Goal: Use online tool/utility: Utilize a website feature to perform a specific function

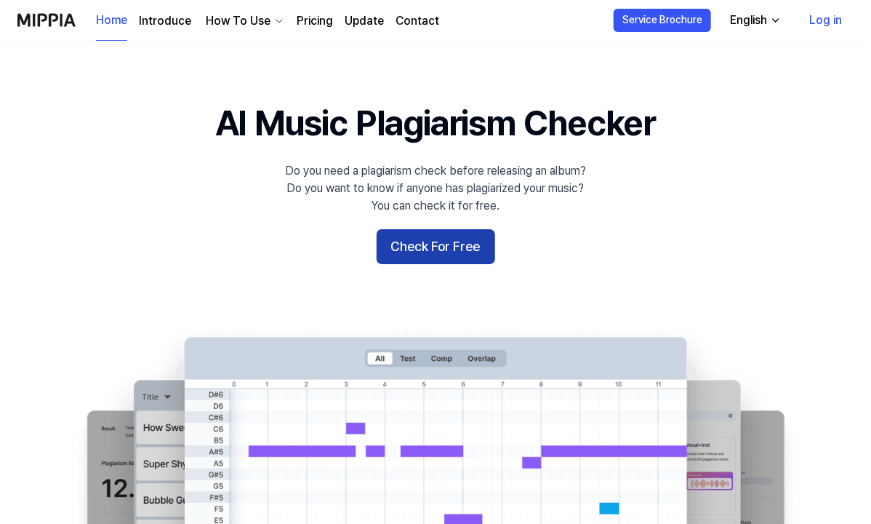
click at [469, 257] on button "Check For Free" at bounding box center [436, 246] width 119 height 35
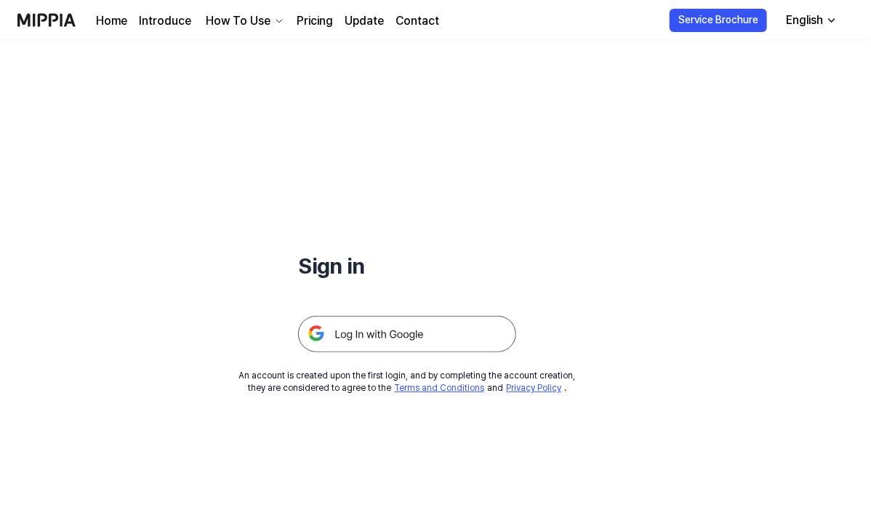
click at [364, 326] on img at bounding box center [407, 334] width 218 height 36
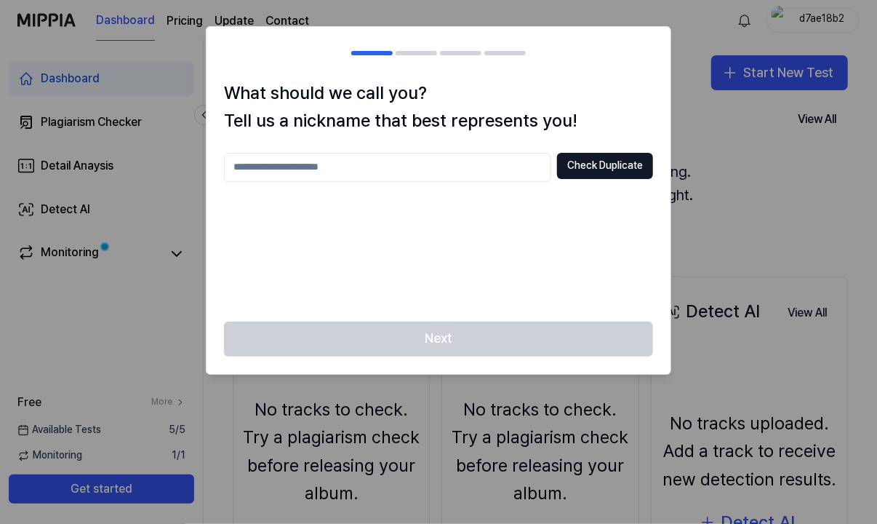
click at [351, 169] on input "text" at bounding box center [387, 167] width 327 height 29
type input "*"
click at [611, 172] on button "Check Duplicate" at bounding box center [605, 166] width 96 height 26
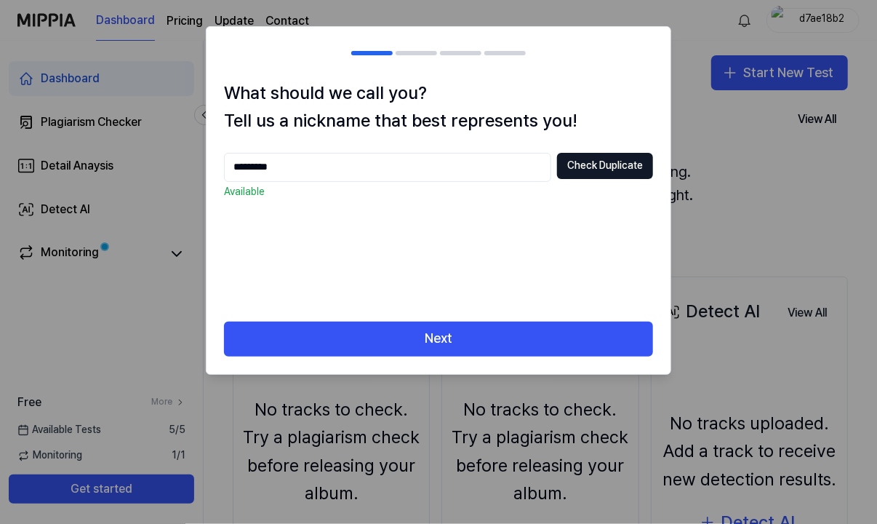
click at [308, 153] on input "*********" at bounding box center [387, 167] width 327 height 29
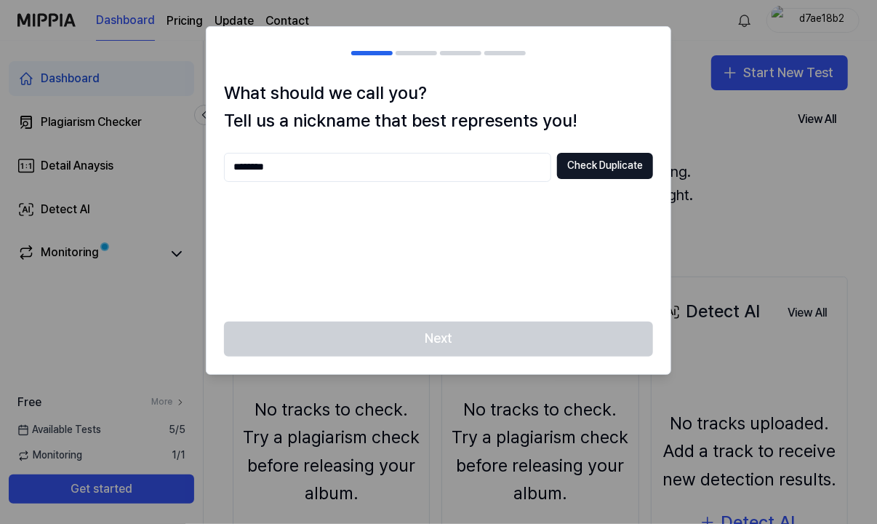
type input "********"
click at [590, 148] on div "What should we call you? Tell us a nickname that best represents you! ******** …" at bounding box center [439, 200] width 464 height 242
click at [591, 156] on button "Check Duplicate" at bounding box center [605, 166] width 96 height 26
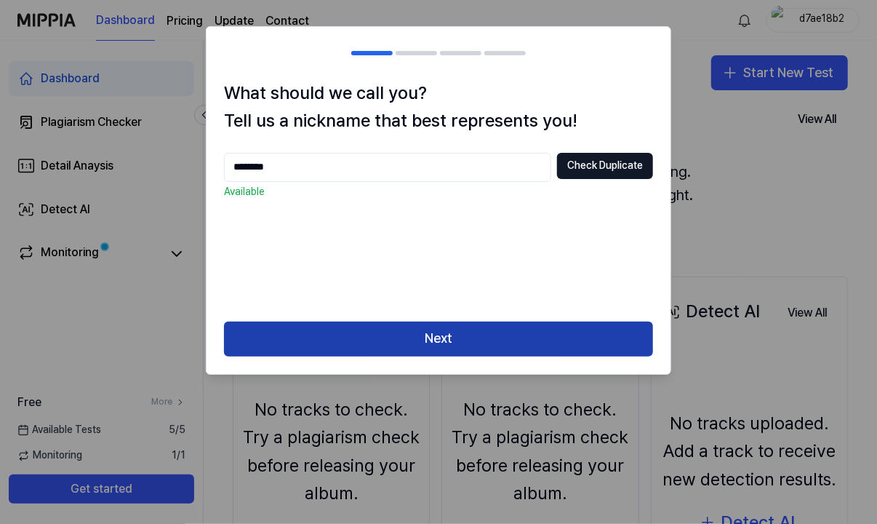
click at [422, 341] on button "Next" at bounding box center [438, 338] width 429 height 35
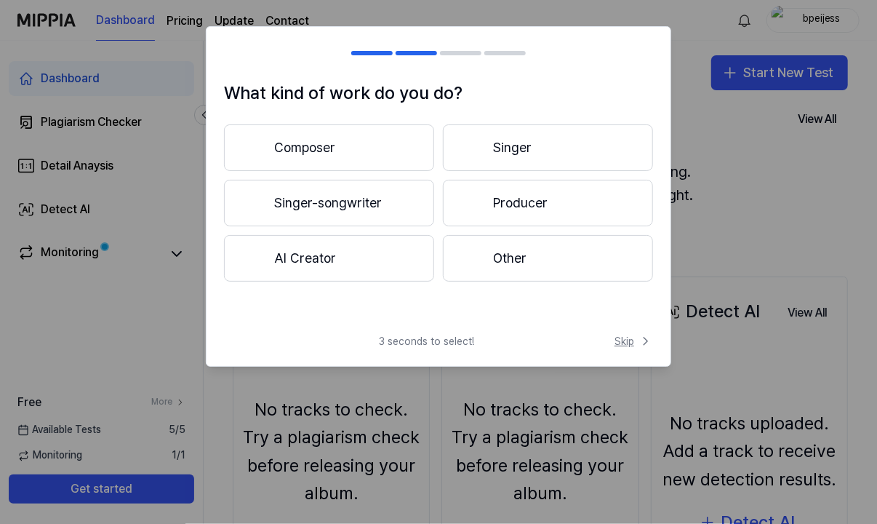
click at [625, 343] on span "Skip" at bounding box center [634, 341] width 39 height 15
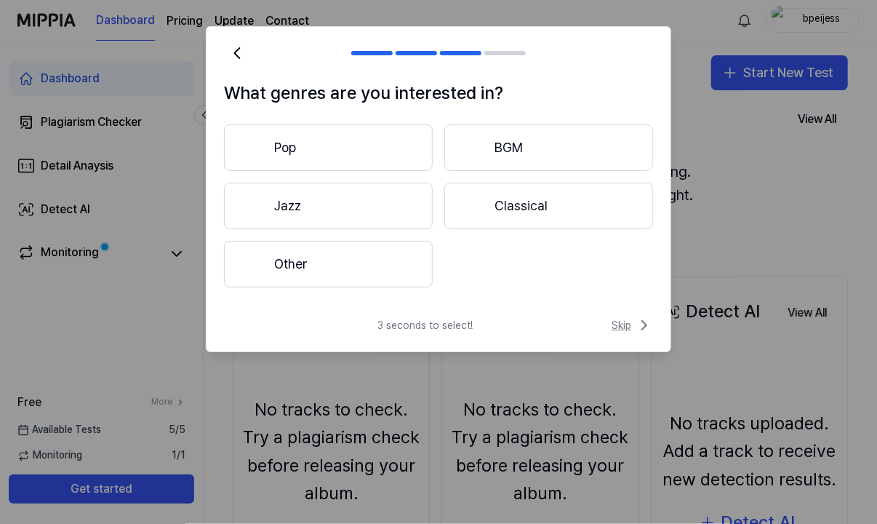
click at [625, 330] on span "Skip" at bounding box center [632, 324] width 41 height 17
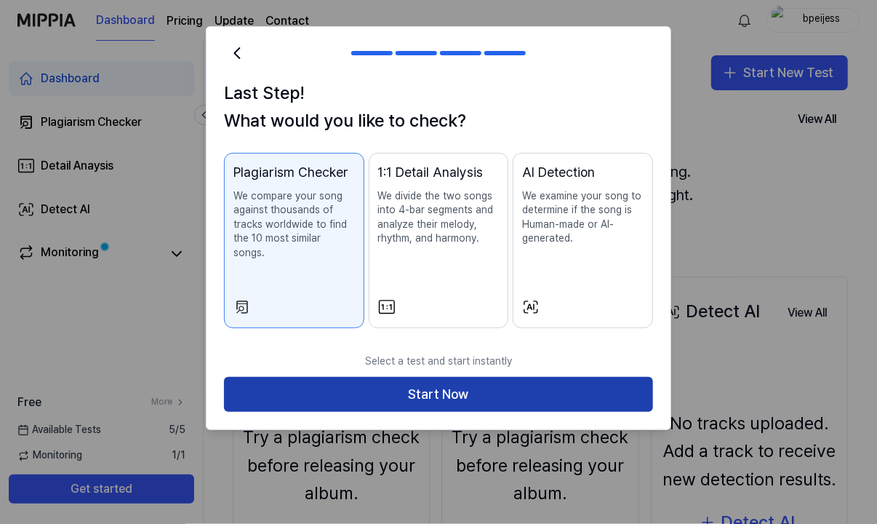
click at [412, 394] on button "Start Now" at bounding box center [438, 394] width 429 height 35
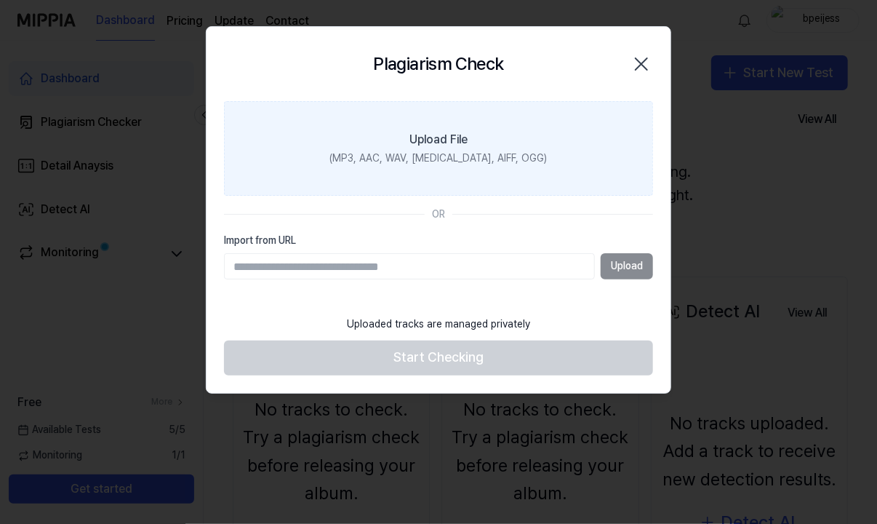
click at [455, 126] on label "Upload File (MP3, AAC, WAV, FLAC, AIFF, OGG)" at bounding box center [438, 148] width 429 height 95
click at [0, 0] on input "Upload File (MP3, AAC, WAV, FLAC, AIFF, OGG)" at bounding box center [0, 0] width 0 height 0
click at [464, 161] on div "(MP3, AAC, WAV, FLAC, AIFF, OGG)" at bounding box center [438, 158] width 217 height 15
click at [0, 0] on input "Upload File (MP3, AAC, WAV, FLAC, AIFF, OGG)" at bounding box center [0, 0] width 0 height 0
click at [461, 278] on input "Import from URL" at bounding box center [409, 266] width 371 height 26
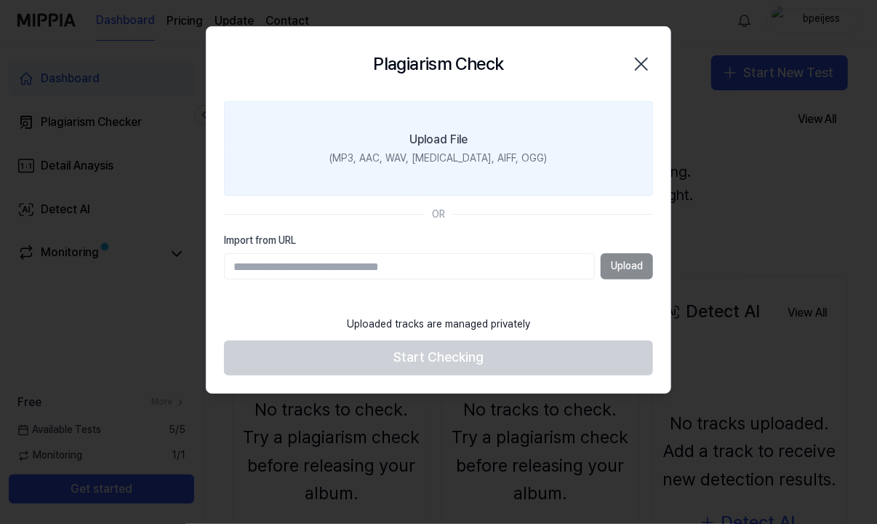
click at [404, 270] on input "Import from URL" at bounding box center [409, 266] width 371 height 26
click at [483, 275] on input "Import from URL" at bounding box center [409, 266] width 371 height 26
drag, startPoint x: 483, startPoint y: 275, endPoint x: 362, endPoint y: 265, distance: 121.2
click at [362, 265] on input "Import from URL" at bounding box center [409, 266] width 371 height 26
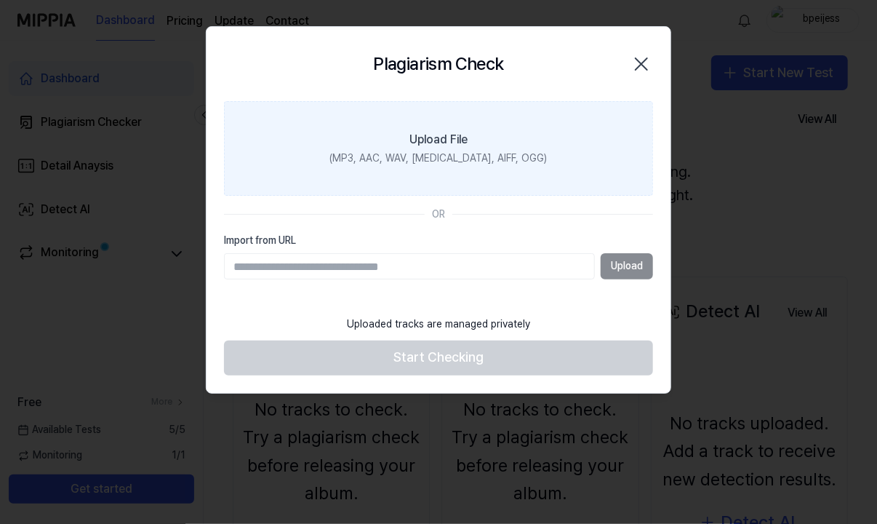
click at [360, 351] on footer "Uploaded tracks are managed privately Start Checking" at bounding box center [438, 341] width 429 height 67
click at [402, 159] on div "(MP3, AAC, WAV, FLAC, AIFF, OGG)" at bounding box center [438, 158] width 217 height 15
click at [0, 0] on input "Upload File (MP3, AAC, WAV, FLAC, AIFF, OGG)" at bounding box center [0, 0] width 0 height 0
click at [636, 58] on icon "button" at bounding box center [642, 64] width 12 height 12
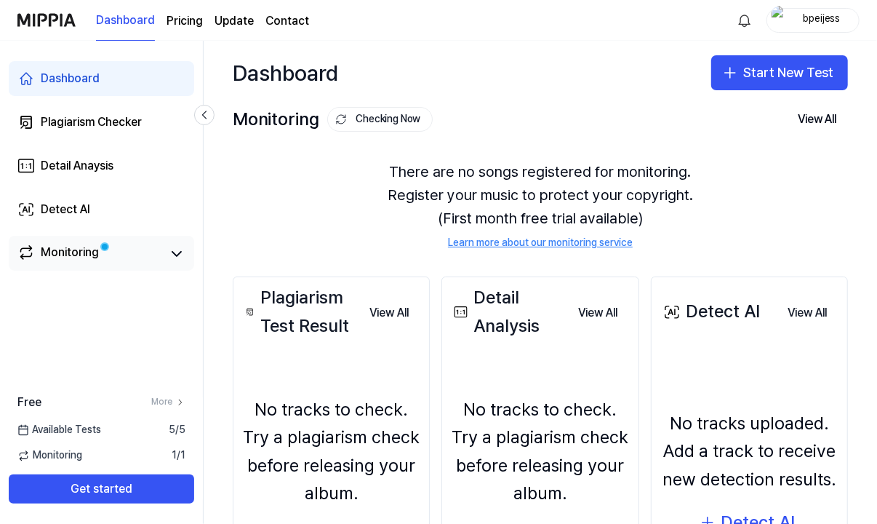
click at [81, 237] on div "Monitoring" at bounding box center [101, 253] width 185 height 35
